Goal: Transaction & Acquisition: Book appointment/travel/reservation

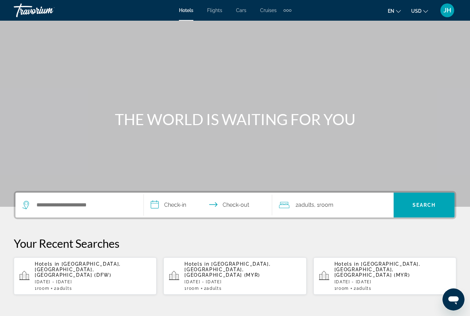
click at [215, 13] on span "Flights" at bounding box center [214, 11] width 15 height 6
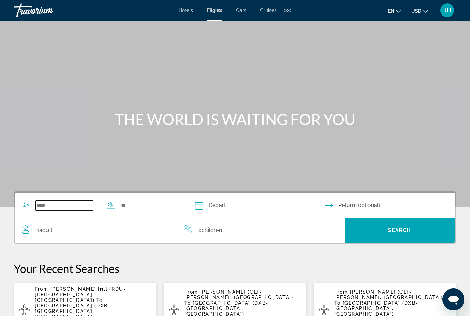
click at [71, 210] on input "Search widget" at bounding box center [64, 205] width 57 height 10
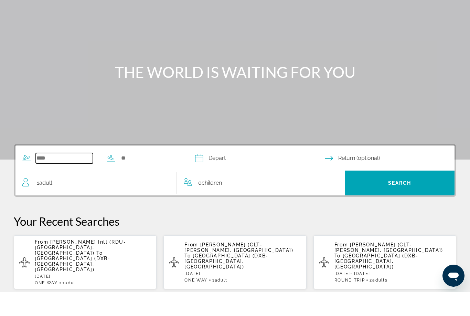
scroll to position [90, 0]
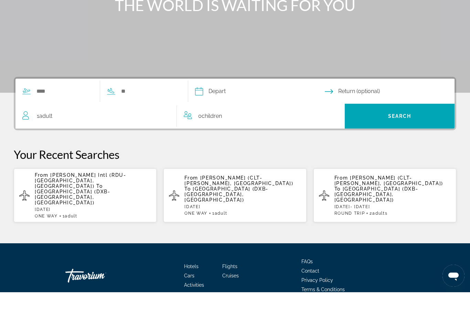
click at [244, 210] on span "[GEOGRAPHIC_DATA] (DXB-[GEOGRAPHIC_DATA], [GEOGRAPHIC_DATA])" at bounding box center [226, 218] width 84 height 17
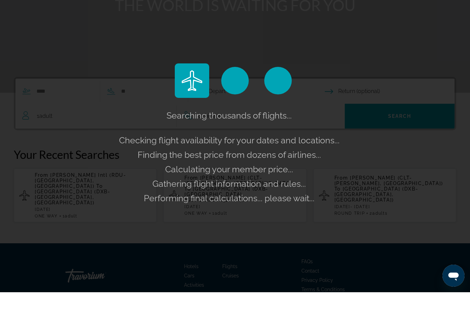
scroll to position [114, 0]
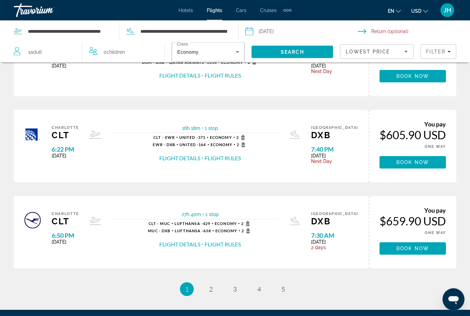
scroll to position [320, 0]
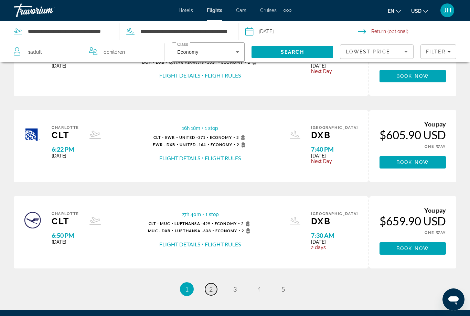
click at [212, 289] on span "2" at bounding box center [210, 289] width 3 height 8
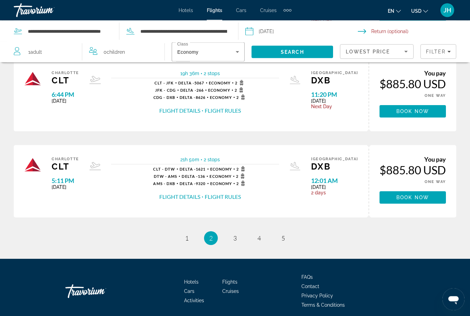
scroll to position [377, 0]
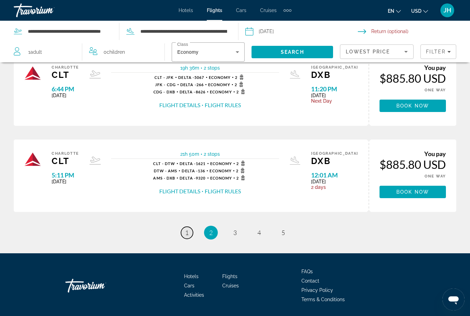
click at [184, 233] on link "page 1" at bounding box center [187, 232] width 12 height 12
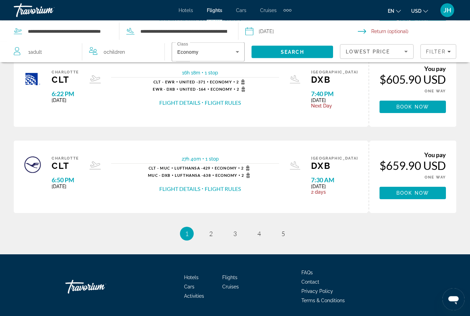
scroll to position [377, 0]
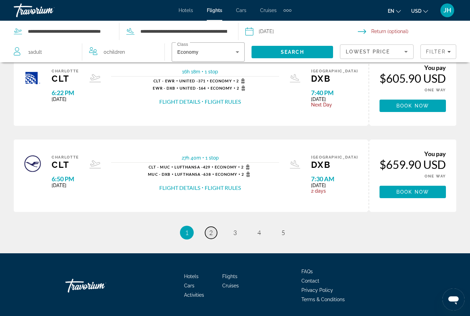
click at [214, 233] on link "page 2" at bounding box center [211, 232] width 12 height 12
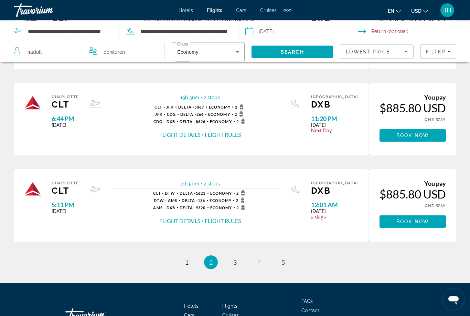
scroll to position [350, 0]
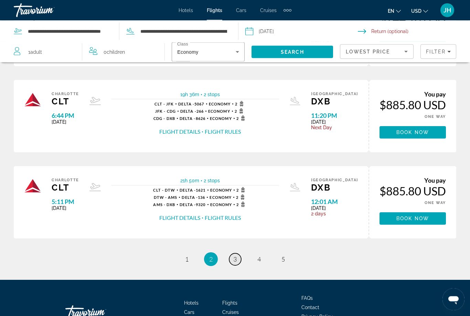
click at [234, 263] on link "page 3" at bounding box center [235, 259] width 12 height 12
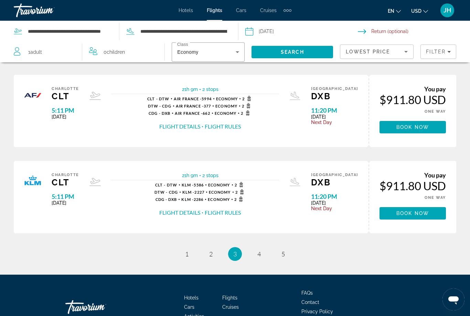
scroll to position [377, 0]
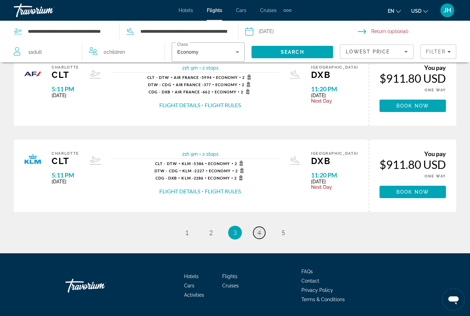
click at [264, 235] on link "page 4" at bounding box center [259, 232] width 12 height 12
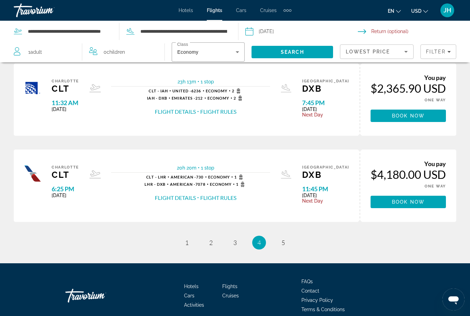
scroll to position [377, 0]
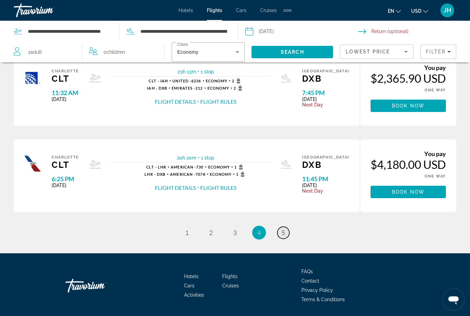
click at [288, 232] on link "page 5" at bounding box center [283, 232] width 12 height 12
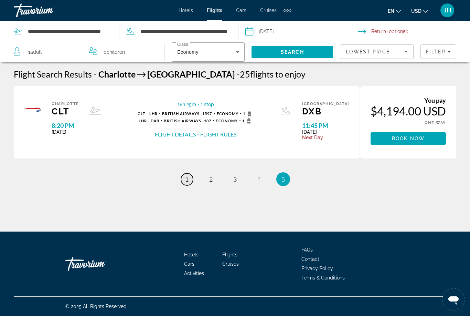
click at [192, 176] on link "page 1" at bounding box center [187, 179] width 12 height 12
